Goal: Transaction & Acquisition: Download file/media

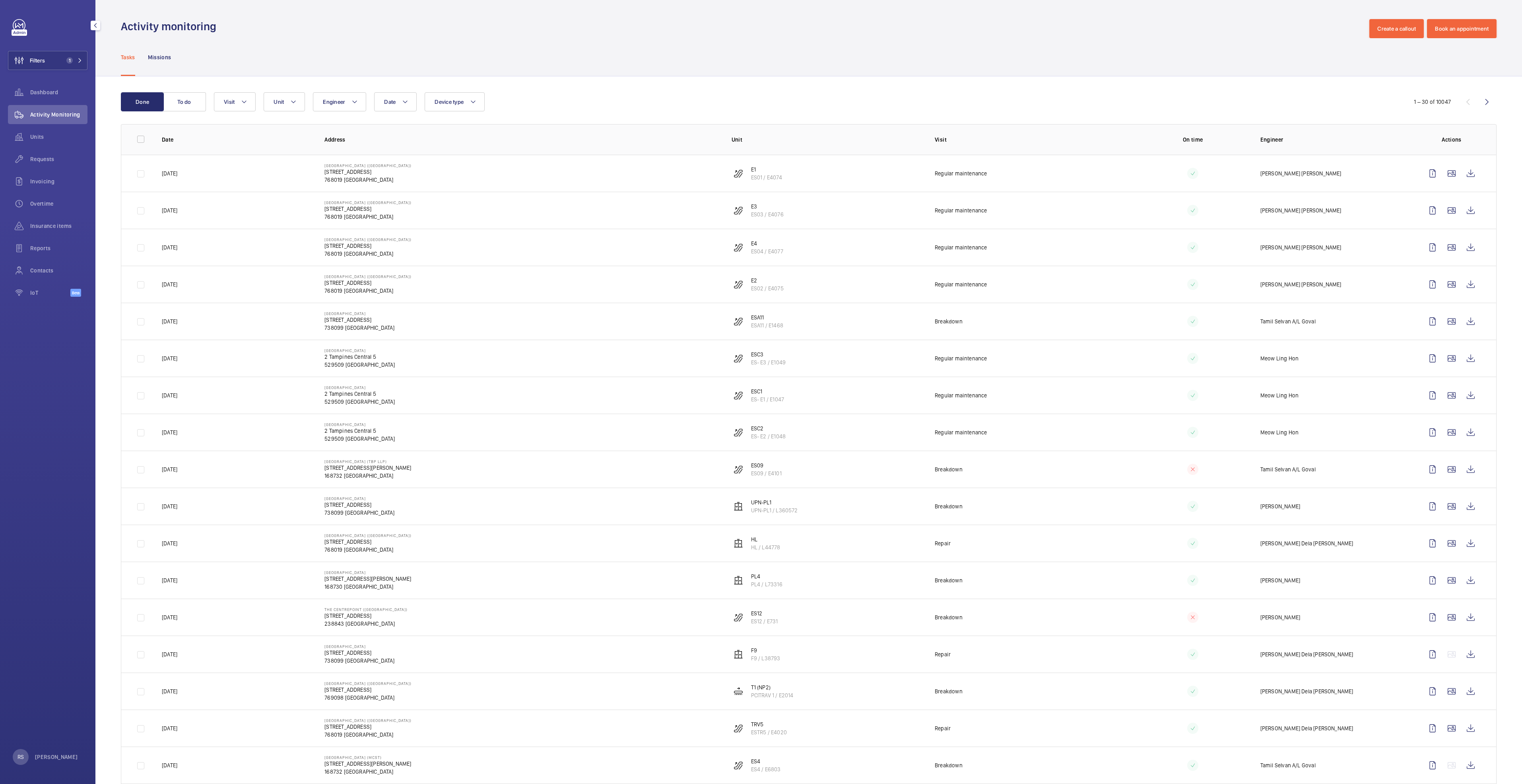
click at [86, 60] on button "Filters 1" at bounding box center [48, 61] width 79 height 19
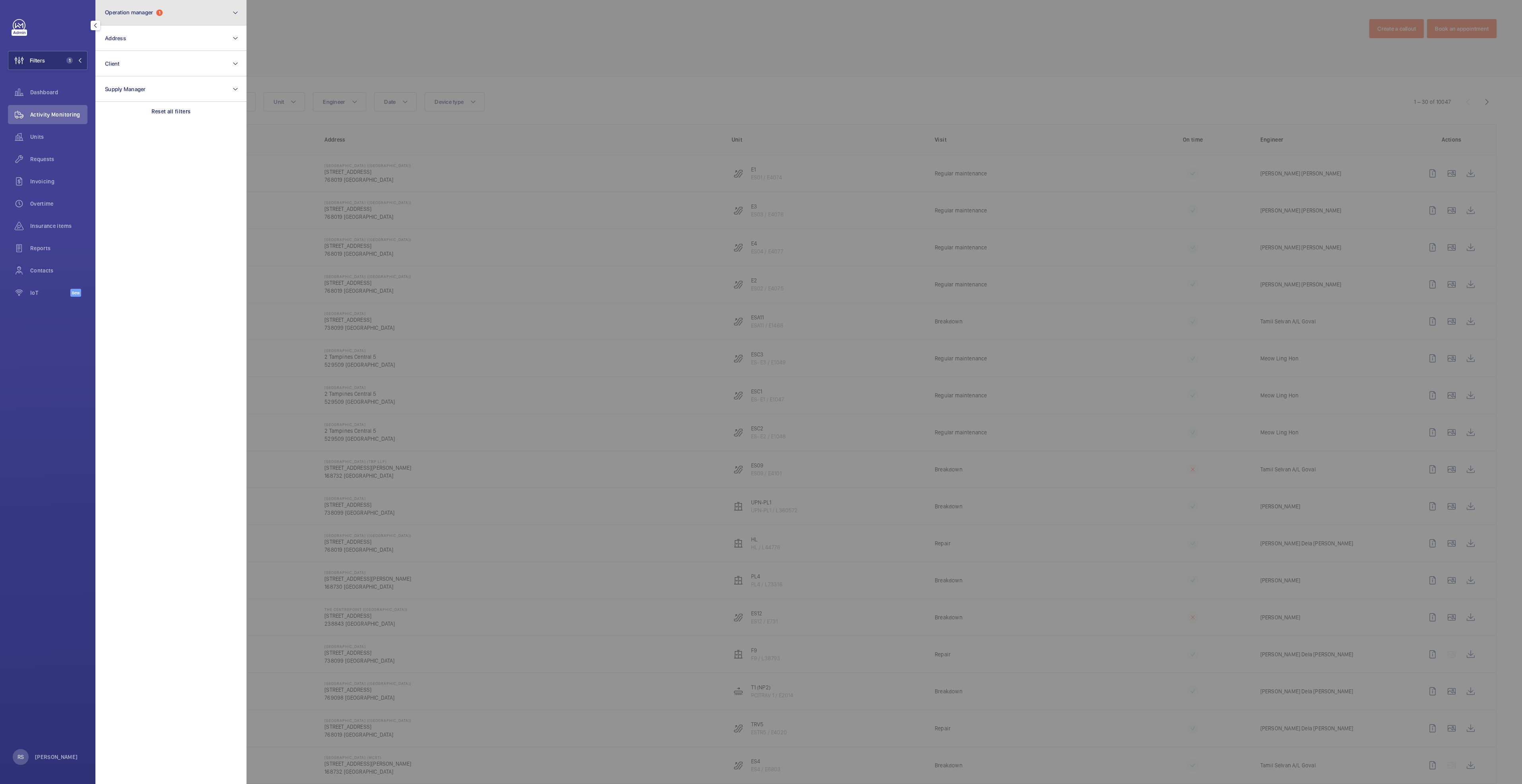
click at [168, 17] on button "Operation manager 1" at bounding box center [171, 12] width 151 height 25
click at [411, 38] on div at bounding box center [1007, 392] width 1522 height 784
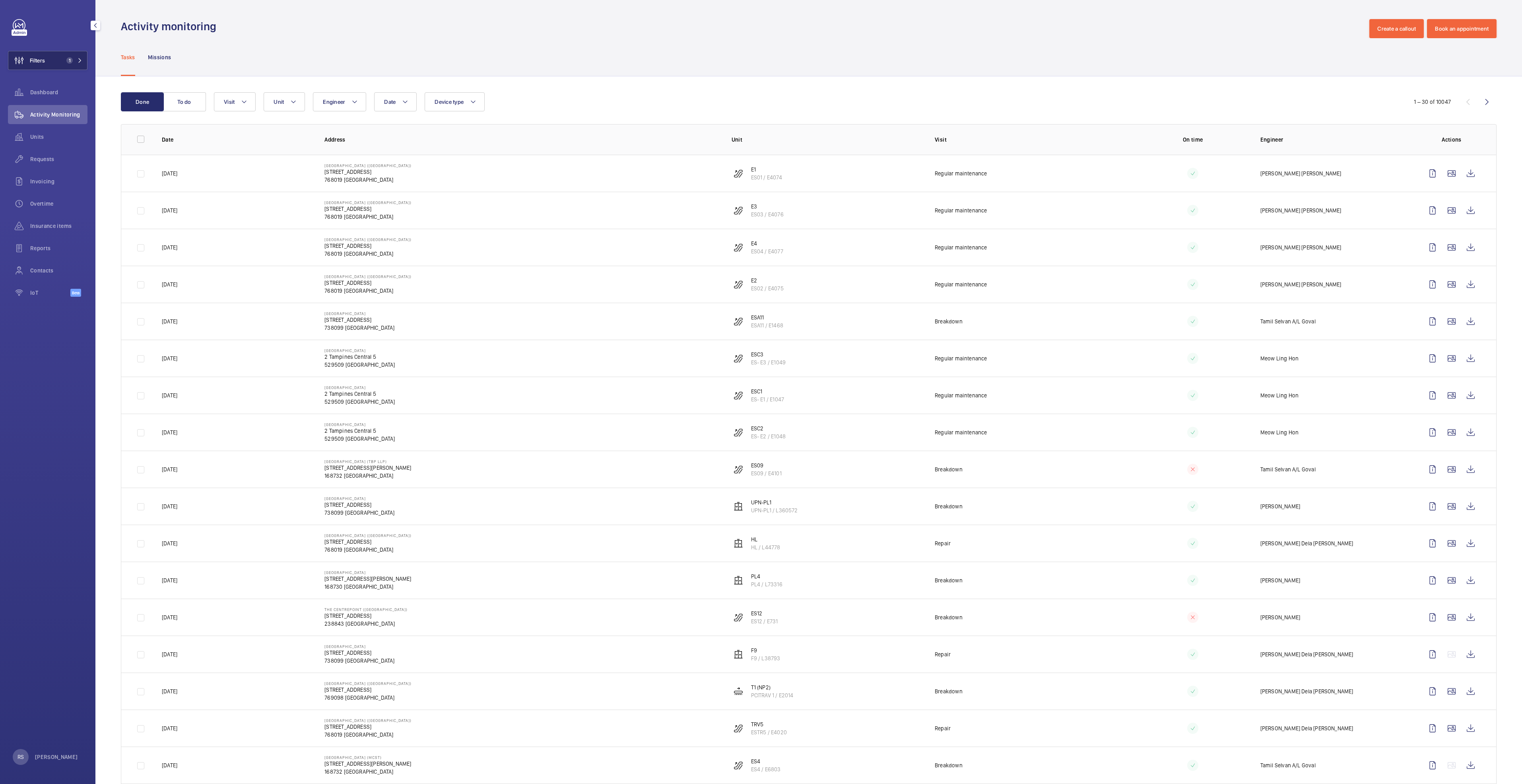
click at [78, 59] on mat-icon at bounding box center [80, 61] width 5 height 5
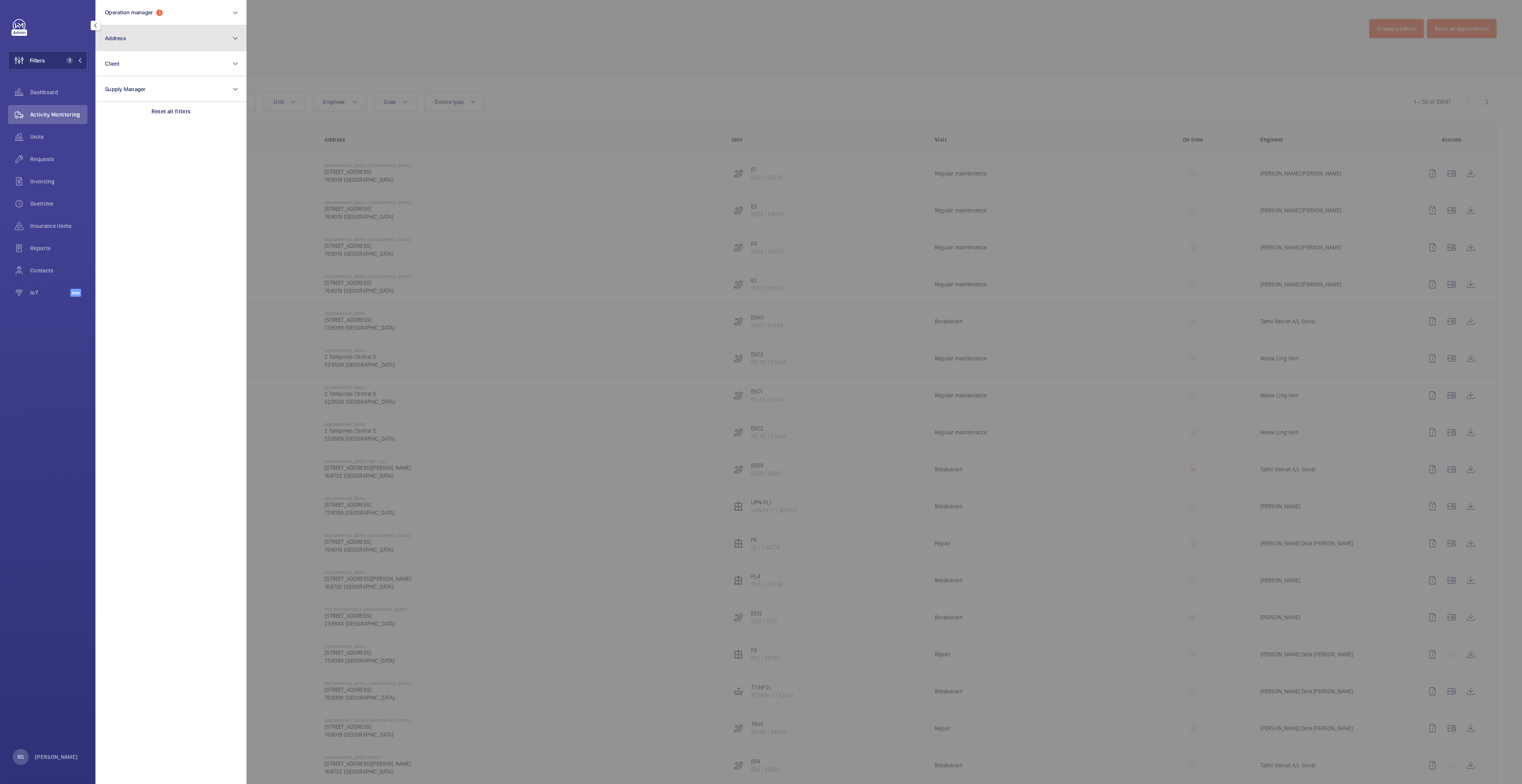
click at [158, 40] on button "Address" at bounding box center [171, 37] width 151 height 25
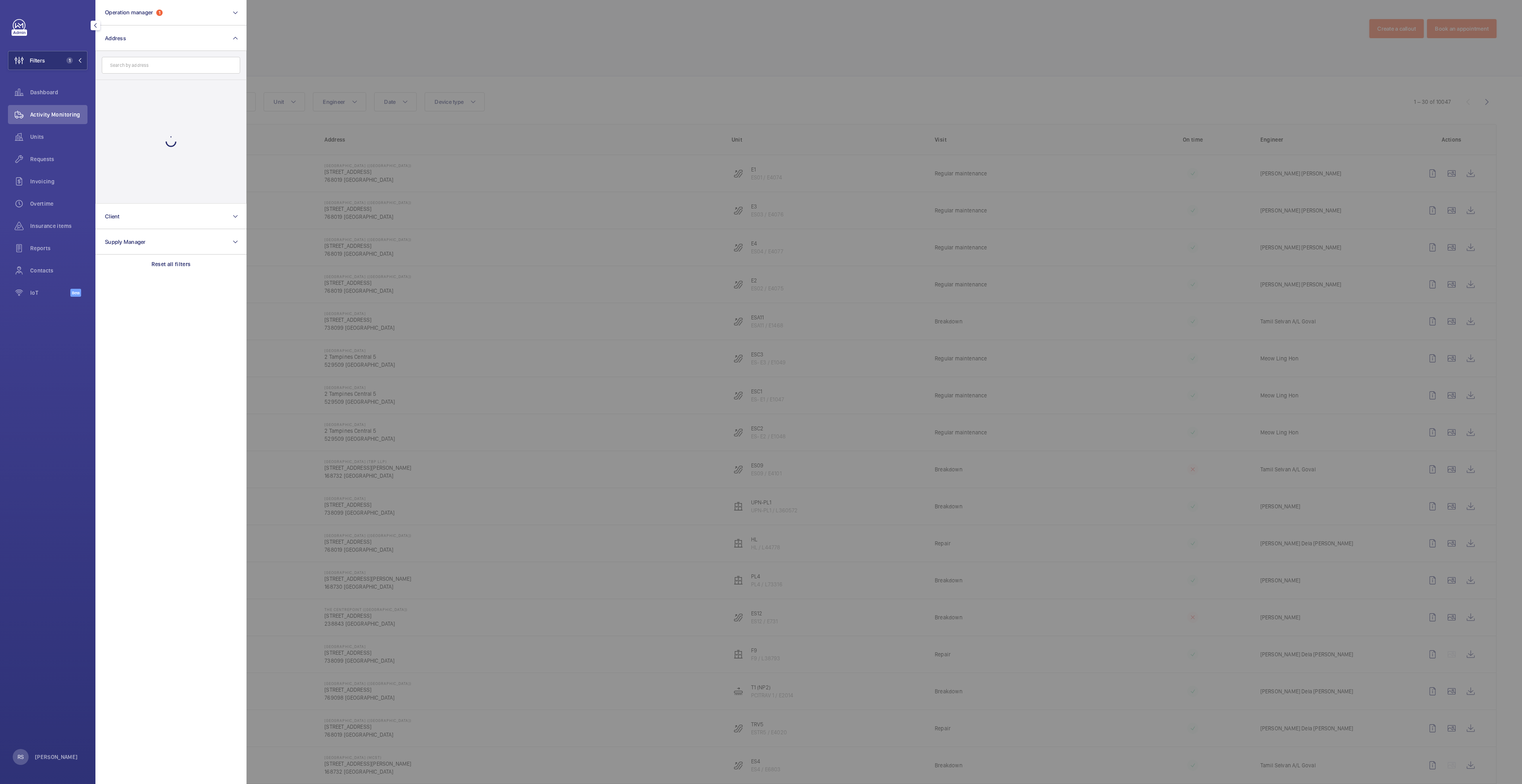
click at [156, 73] on input "text" at bounding box center [171, 65] width 138 height 17
click at [157, 71] on input "text" at bounding box center [171, 65] width 138 height 17
type input "white sand"
click at [160, 85] on label "White Sand s - [STREET_ADDRESS]" at bounding box center [165, 90] width 138 height 19
click at [116, 85] on input "White Sand s - [STREET_ADDRESS]" at bounding box center [108, 90] width 16 height 16
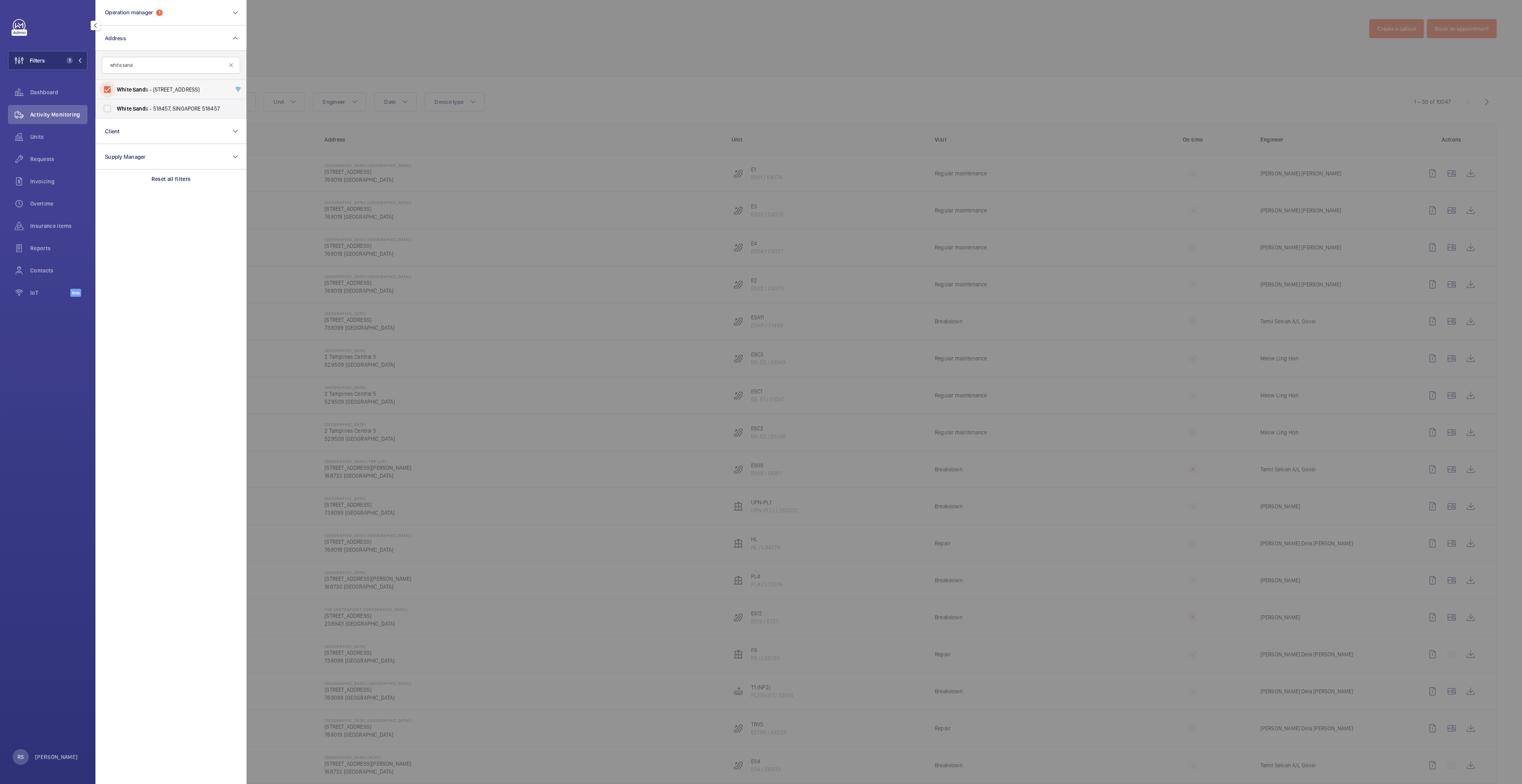
checkbox input "true"
click at [290, 47] on div at bounding box center [1007, 392] width 1522 height 784
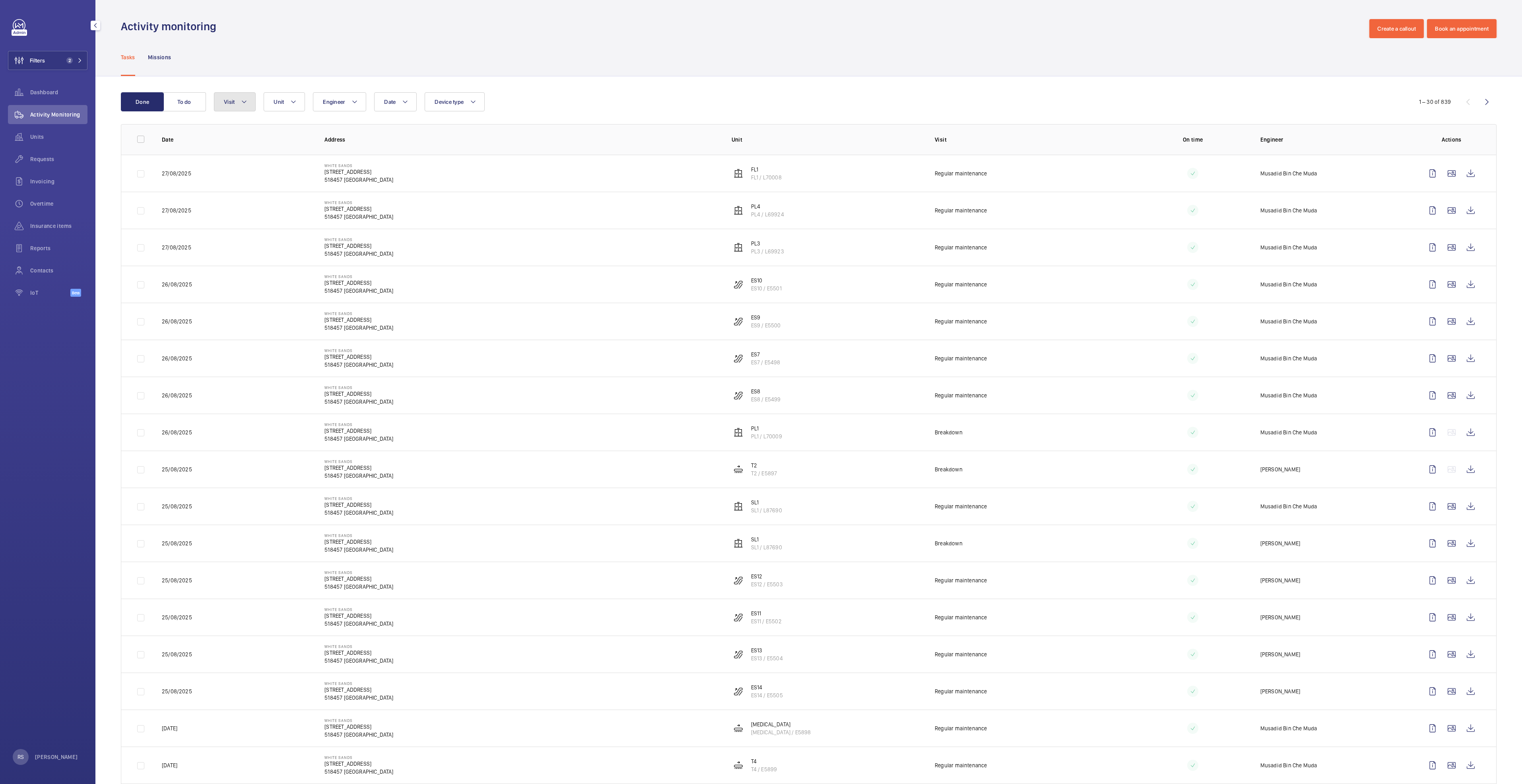
click at [251, 103] on button "Visit" at bounding box center [235, 102] width 42 height 19
click at [264, 212] on span "Repair" at bounding box center [289, 209] width 109 height 8
click at [234, 212] on input "Repair" at bounding box center [226, 209] width 16 height 16
checkbox input "true"
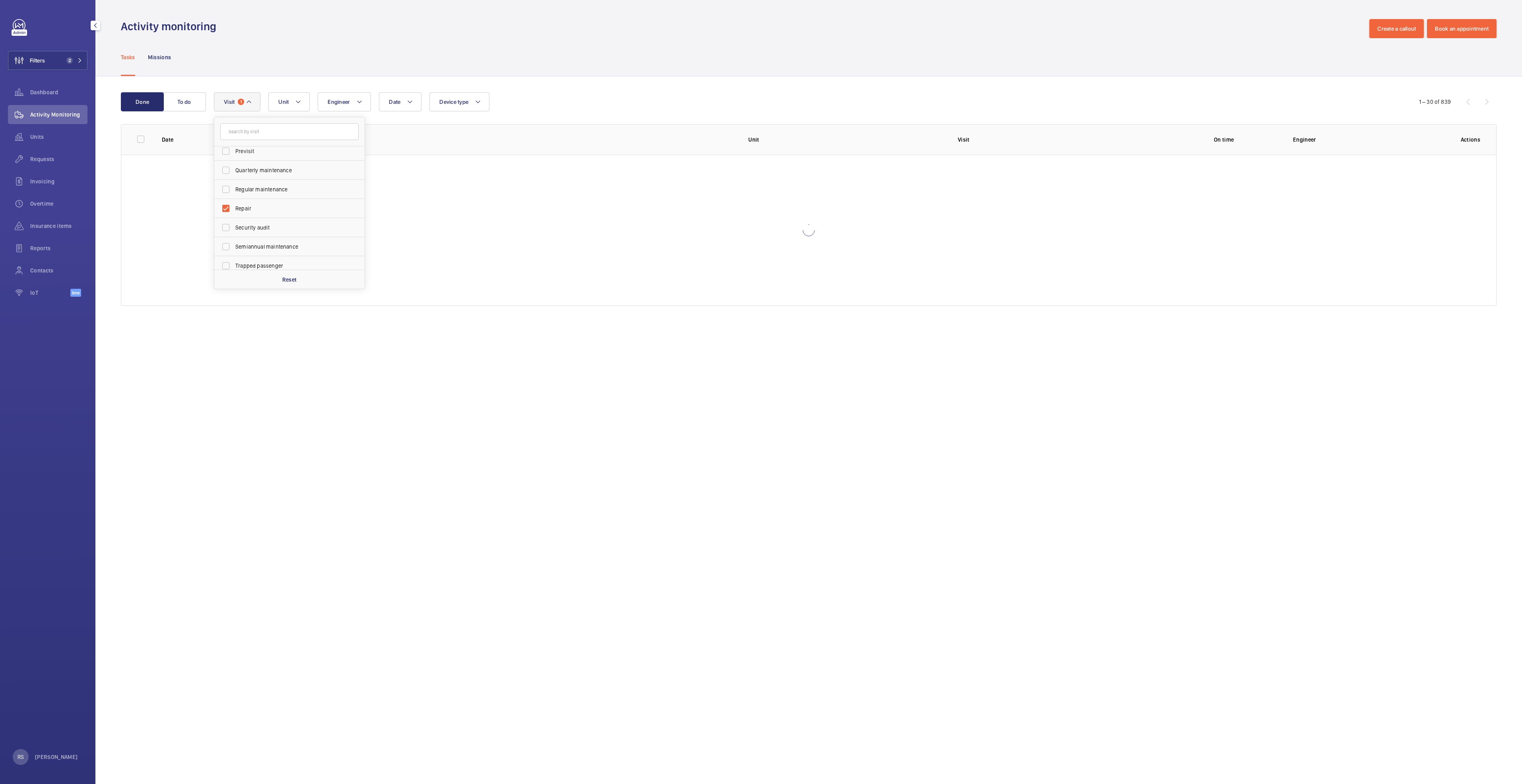
click at [683, 51] on div "Tasks Missions" at bounding box center [809, 57] width 1376 height 38
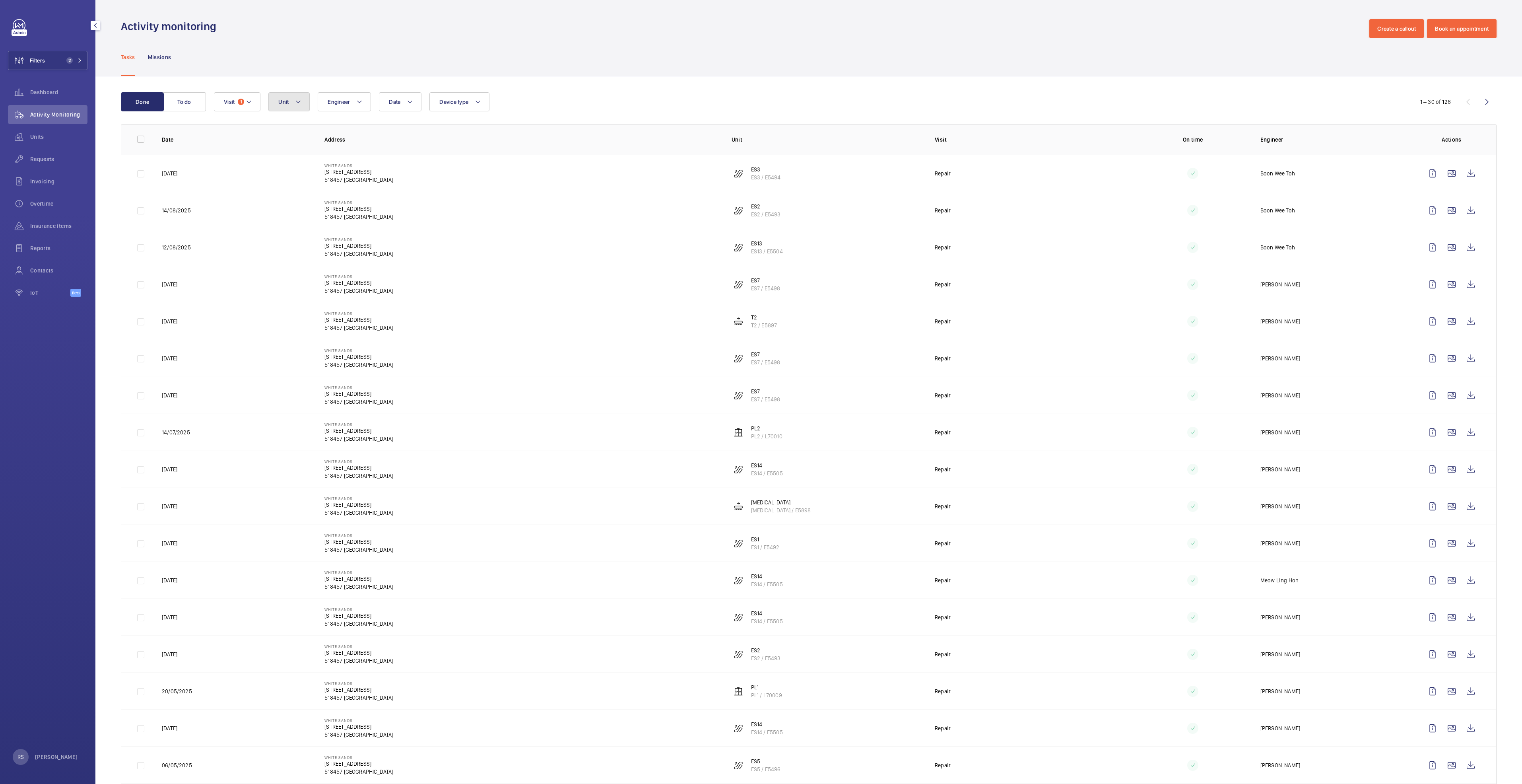
click at [302, 100] on button "Unit" at bounding box center [289, 102] width 41 height 19
click at [297, 127] on input "text" at bounding box center [344, 132] width 138 height 17
type input "es14"
click at [320, 175] on span "ES14 , ES14 / E5505" at bounding box center [352, 175] width 92 height 8
click at [293, 175] on input "ES14 , ES14 / E5505" at bounding box center [285, 175] width 16 height 16
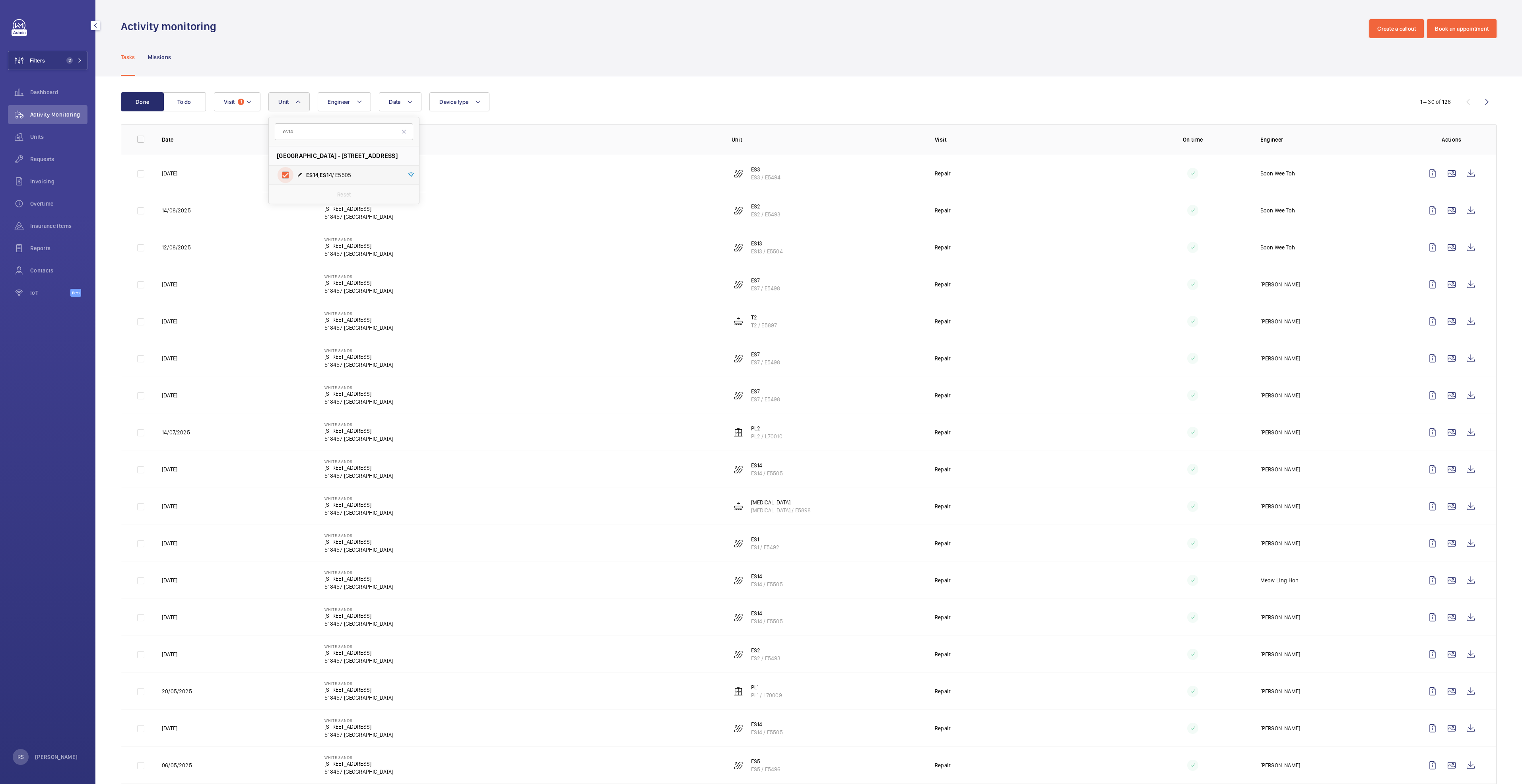
checkbox input "true"
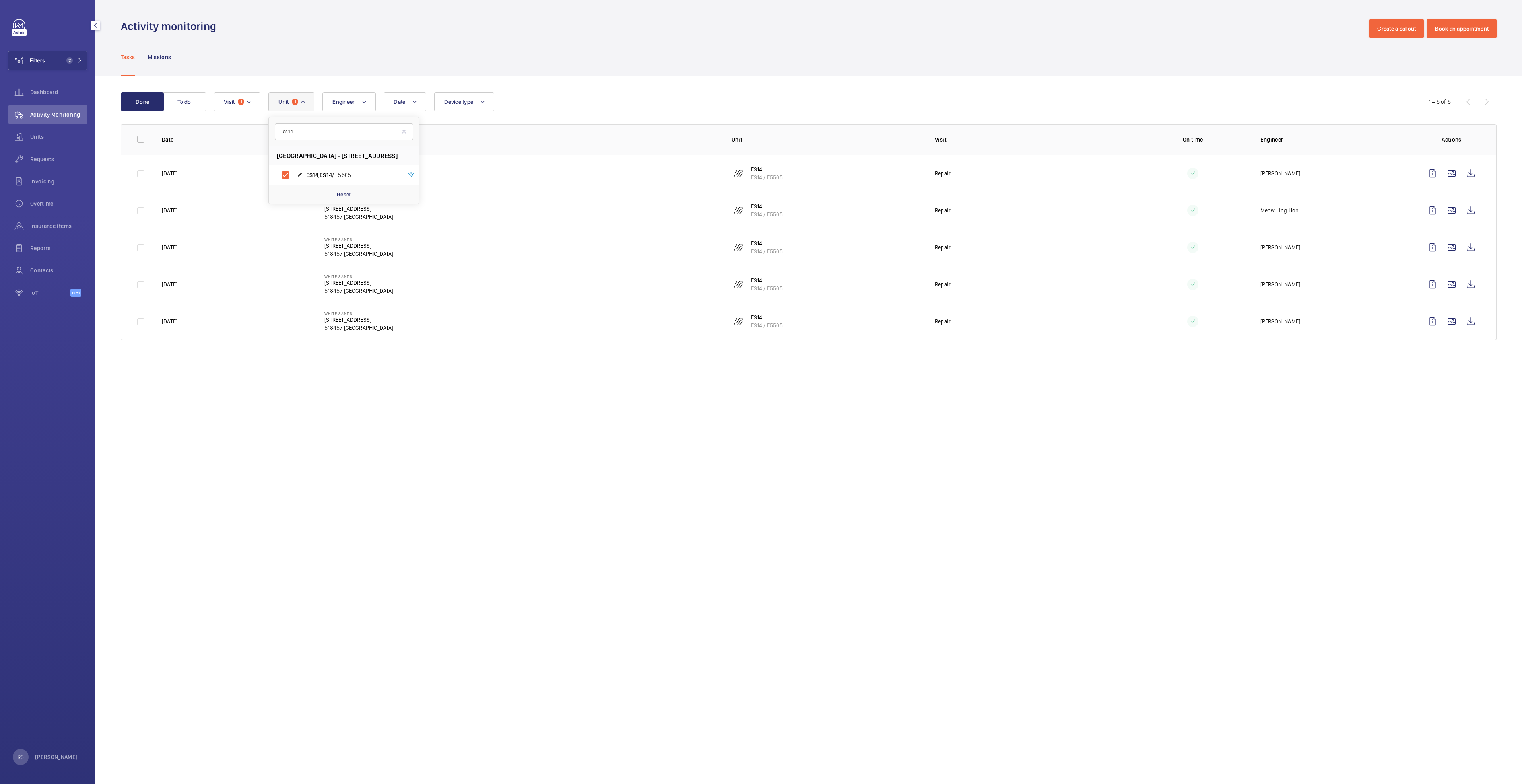
click at [639, 86] on div "Done To do Date Engineer Unit 1 es14 [GEOGRAPHIC_DATA] - [STREET_ADDRESS] / E55…" at bounding box center [808, 217] width 1427 height 283
click at [1469, 173] on wm-front-icon-button at bounding box center [1471, 174] width 19 height 19
